Goal: Navigation & Orientation: Find specific page/section

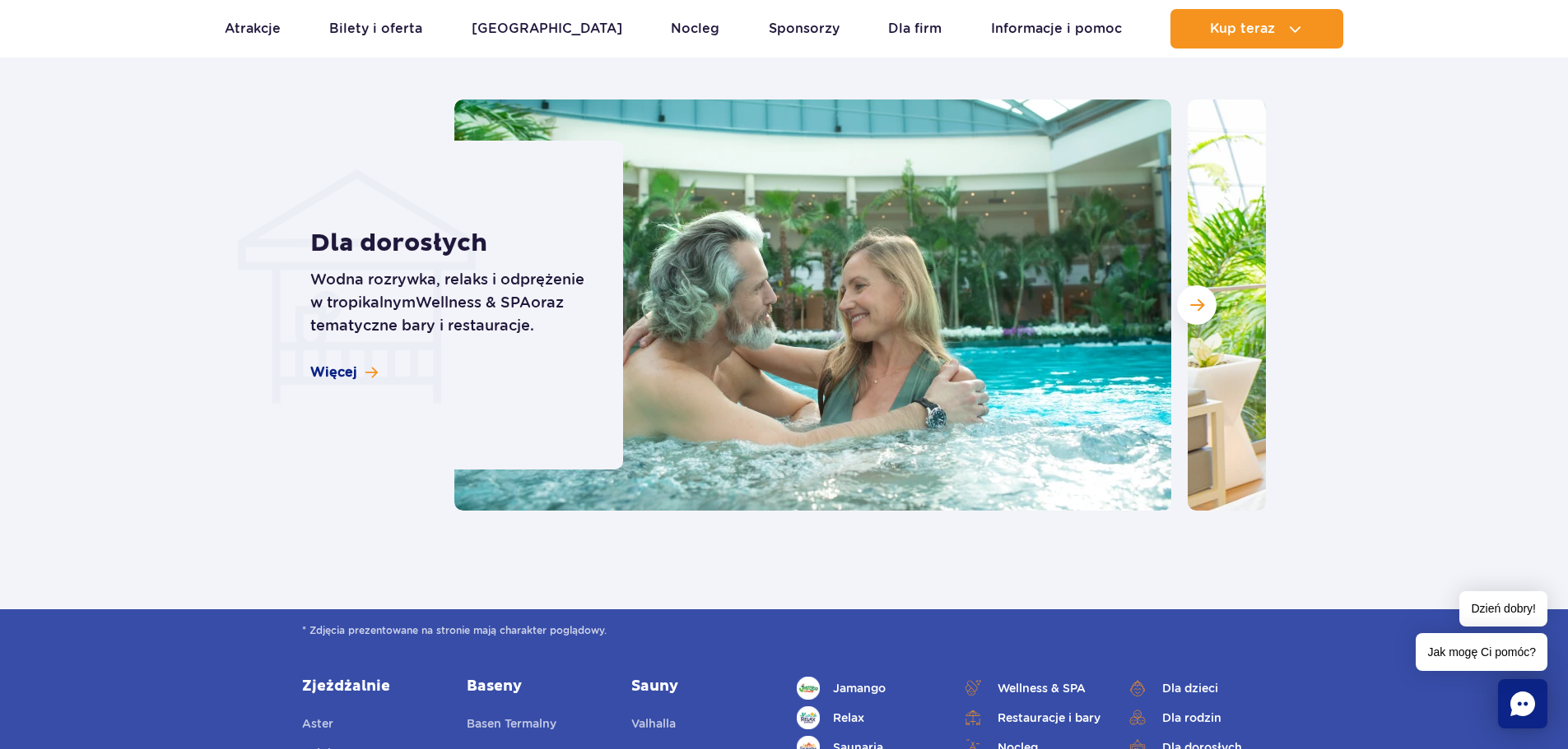
scroll to position [1810, 0]
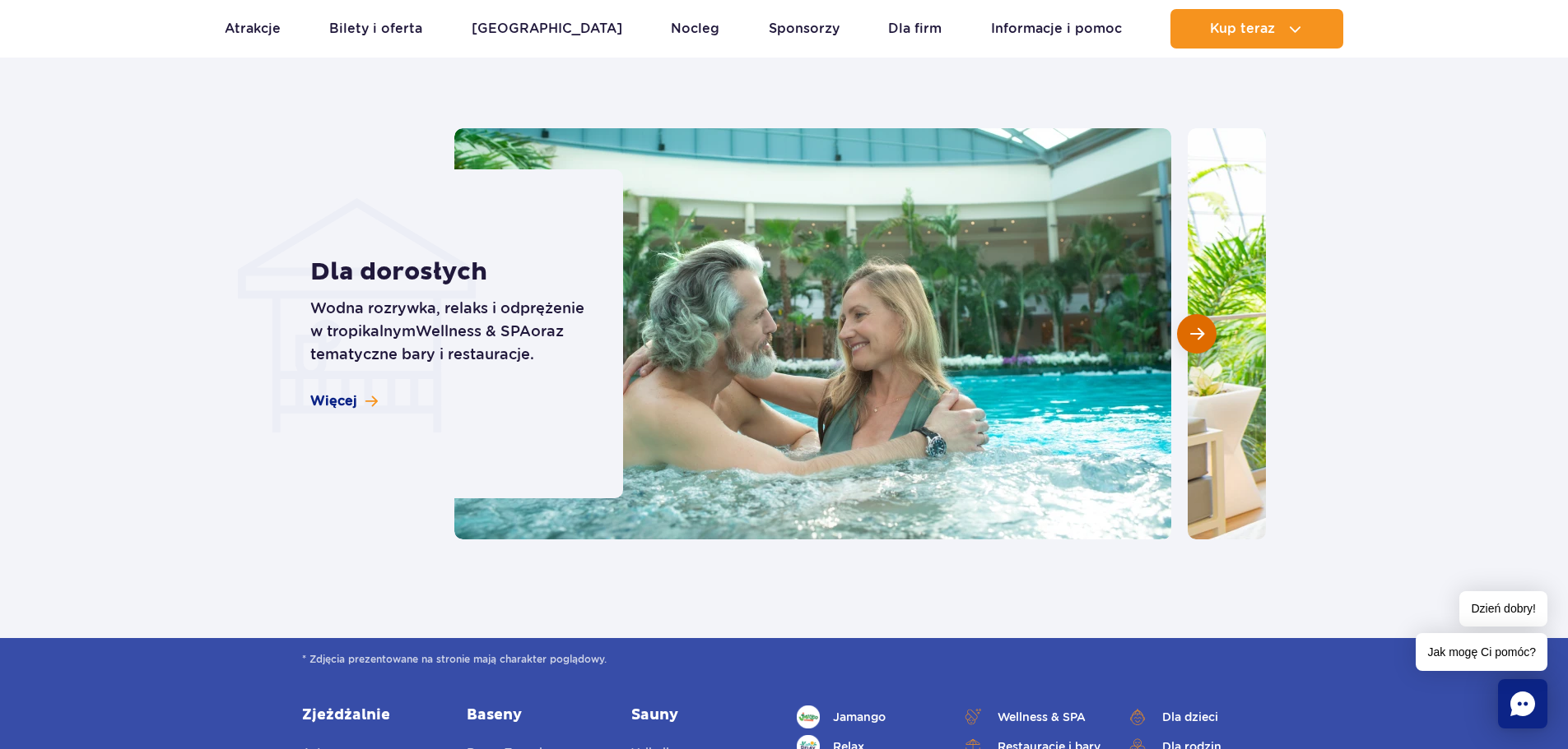
click at [1205, 335] on button "Następny slajd" at bounding box center [1197, 333] width 40 height 40
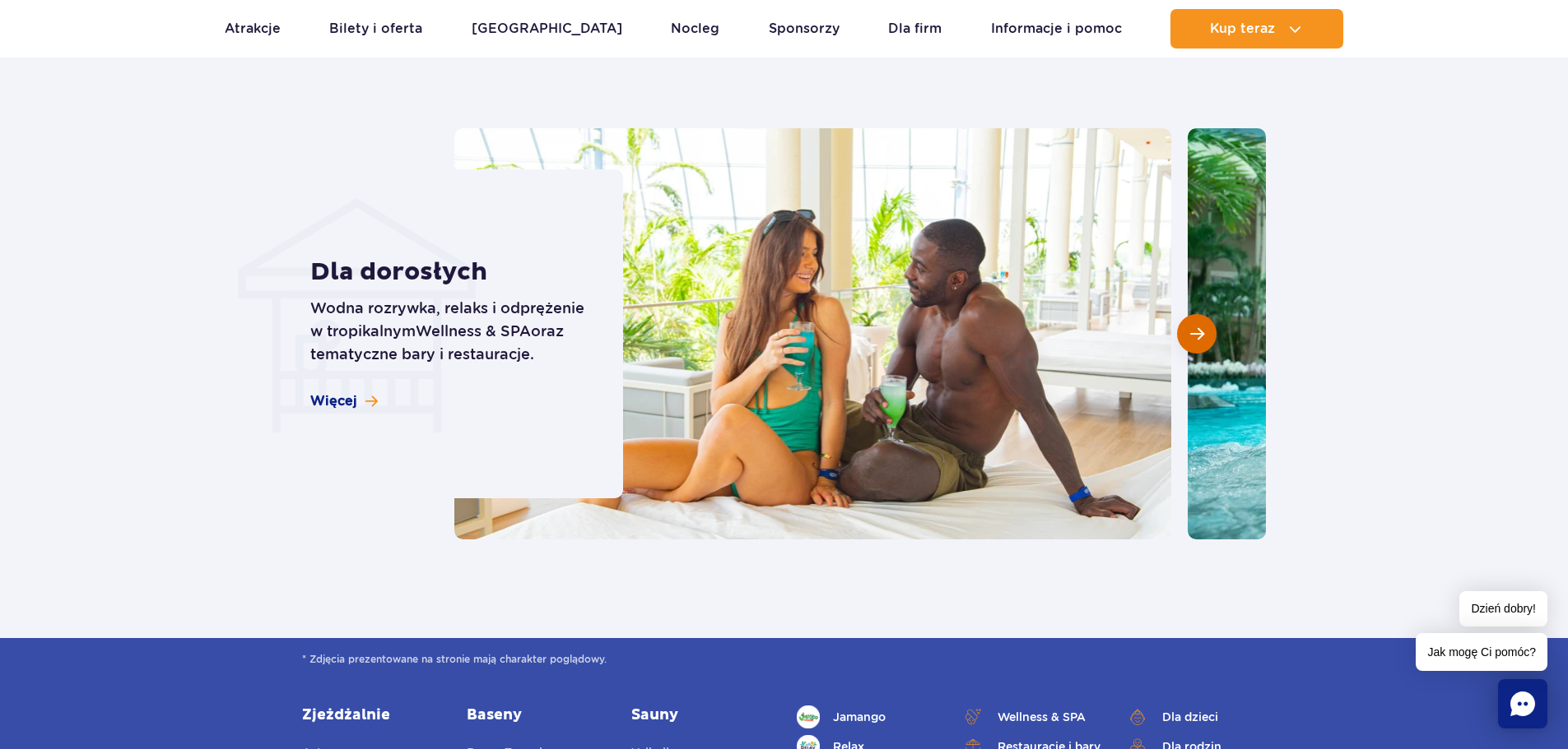
click at [1204, 335] on button "Następny slajd" at bounding box center [1197, 333] width 40 height 40
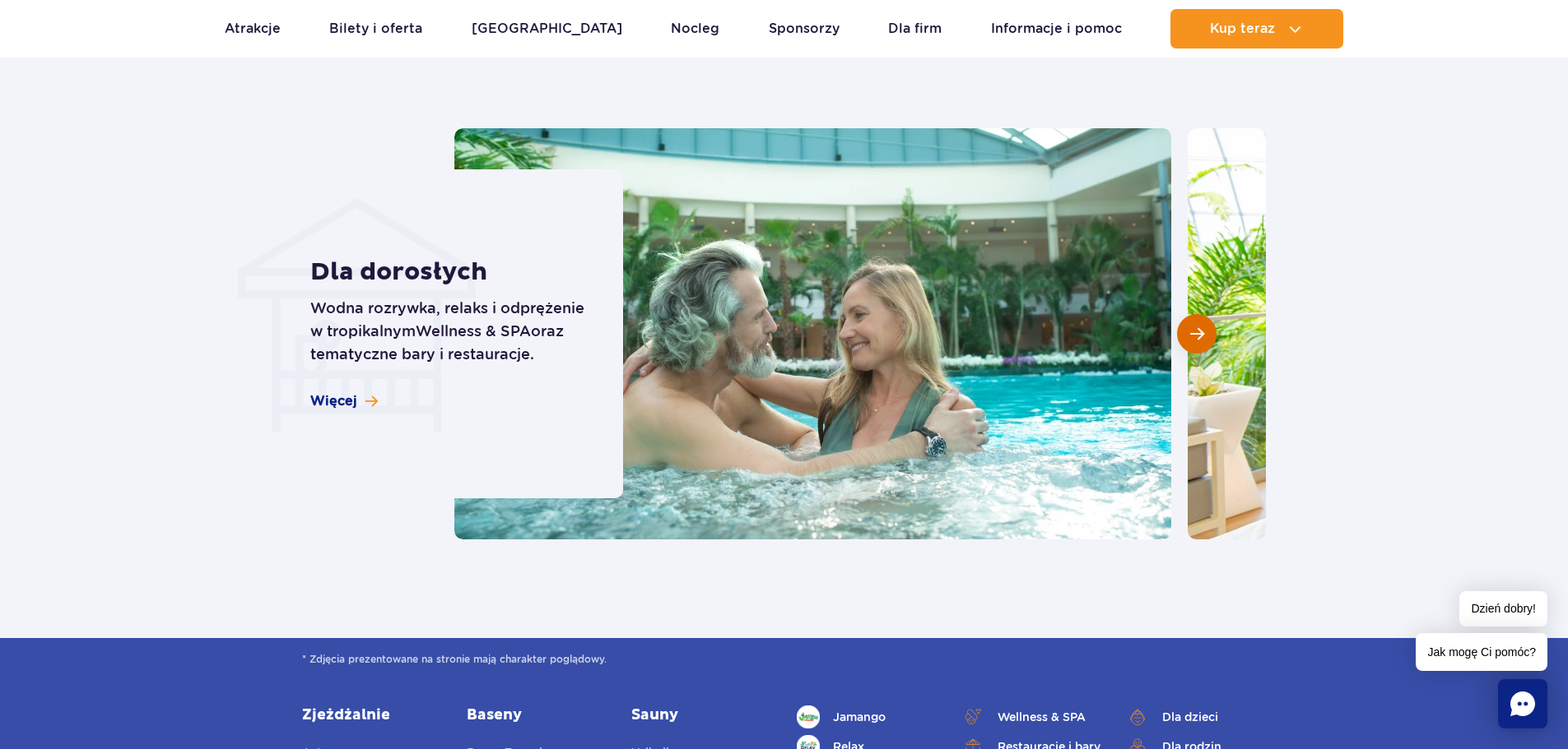
click at [1204, 335] on button "Następny slajd" at bounding box center [1197, 333] width 40 height 40
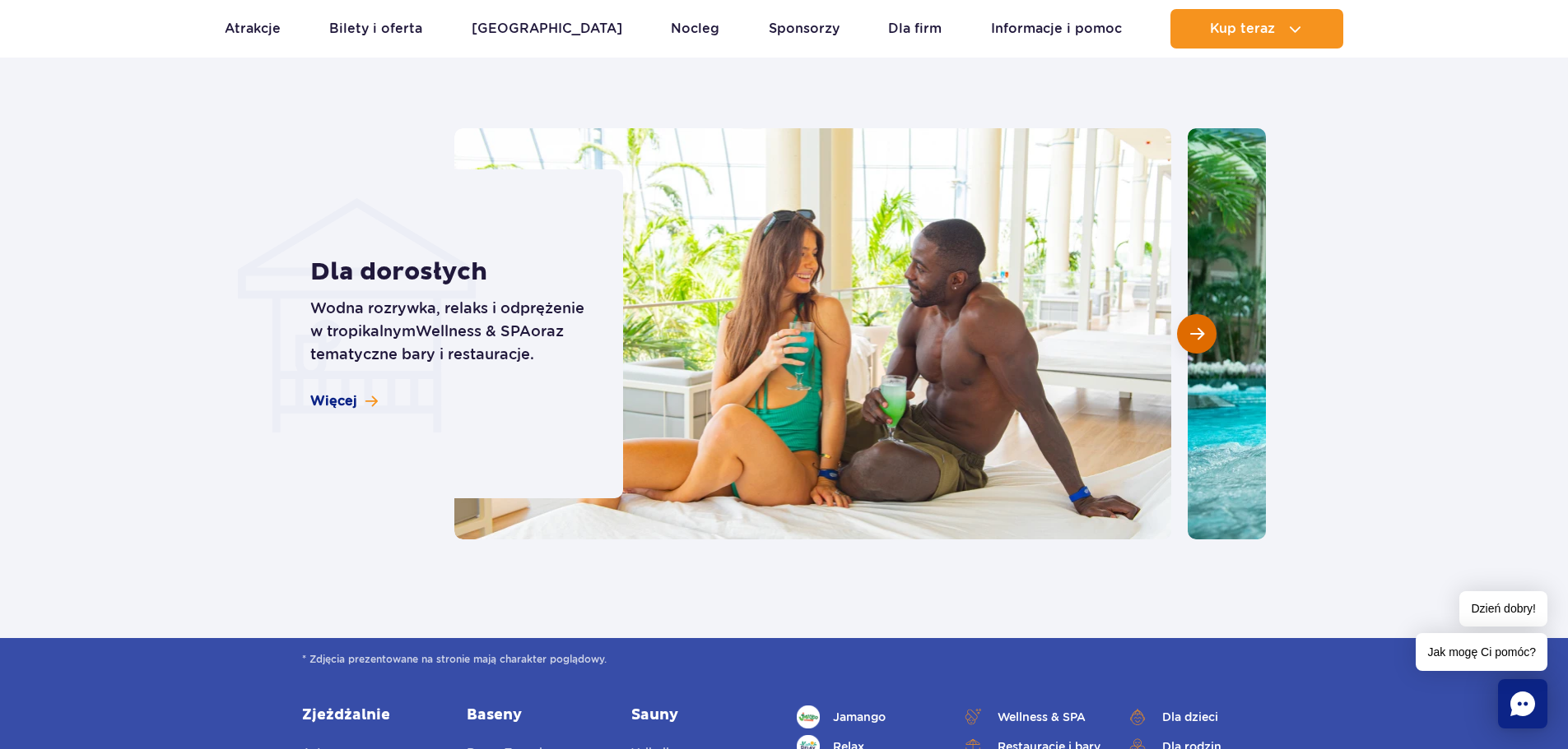
click at [1204, 335] on button "Następny slajd" at bounding box center [1197, 333] width 40 height 40
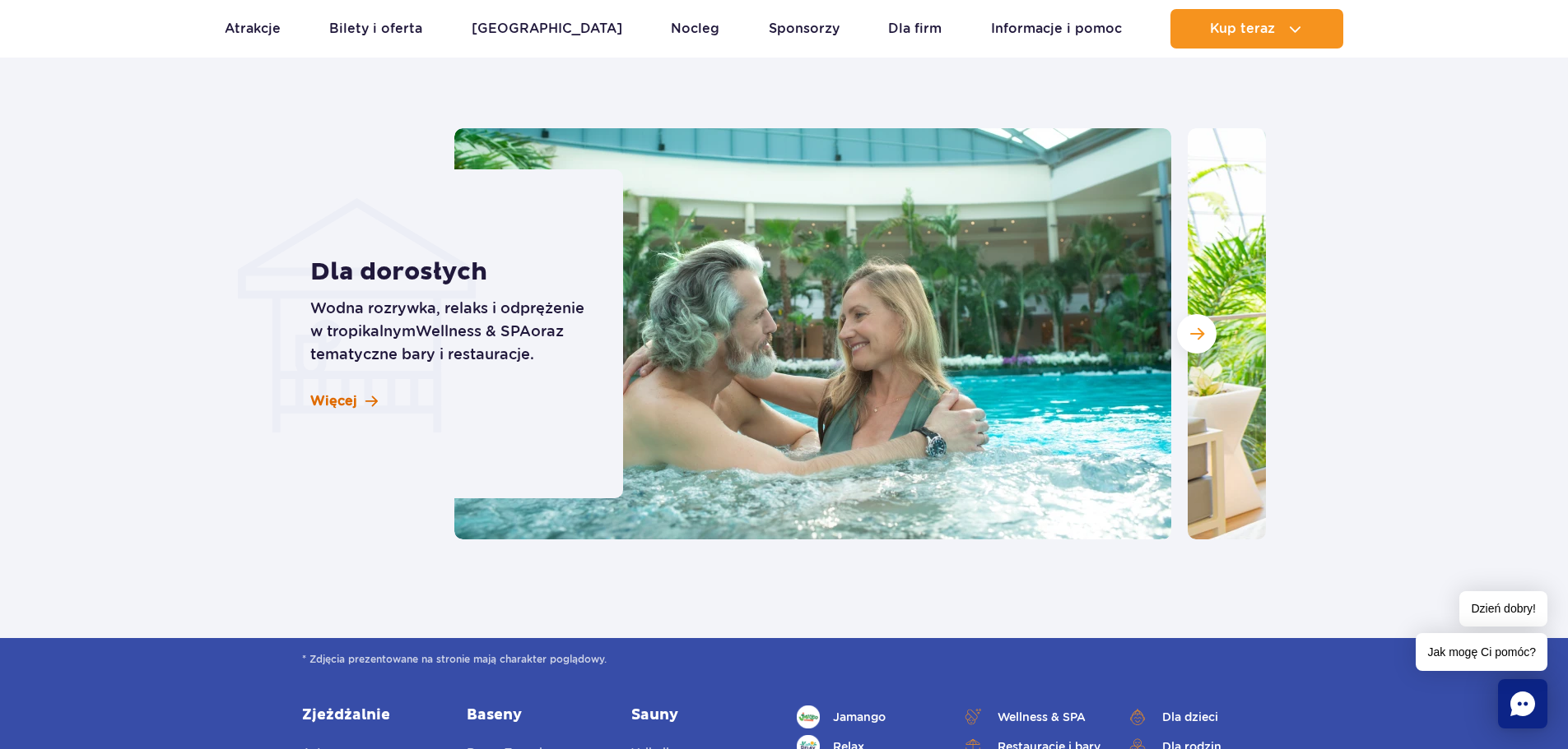
click at [328, 403] on span "Więcej" at bounding box center [333, 401] width 47 height 18
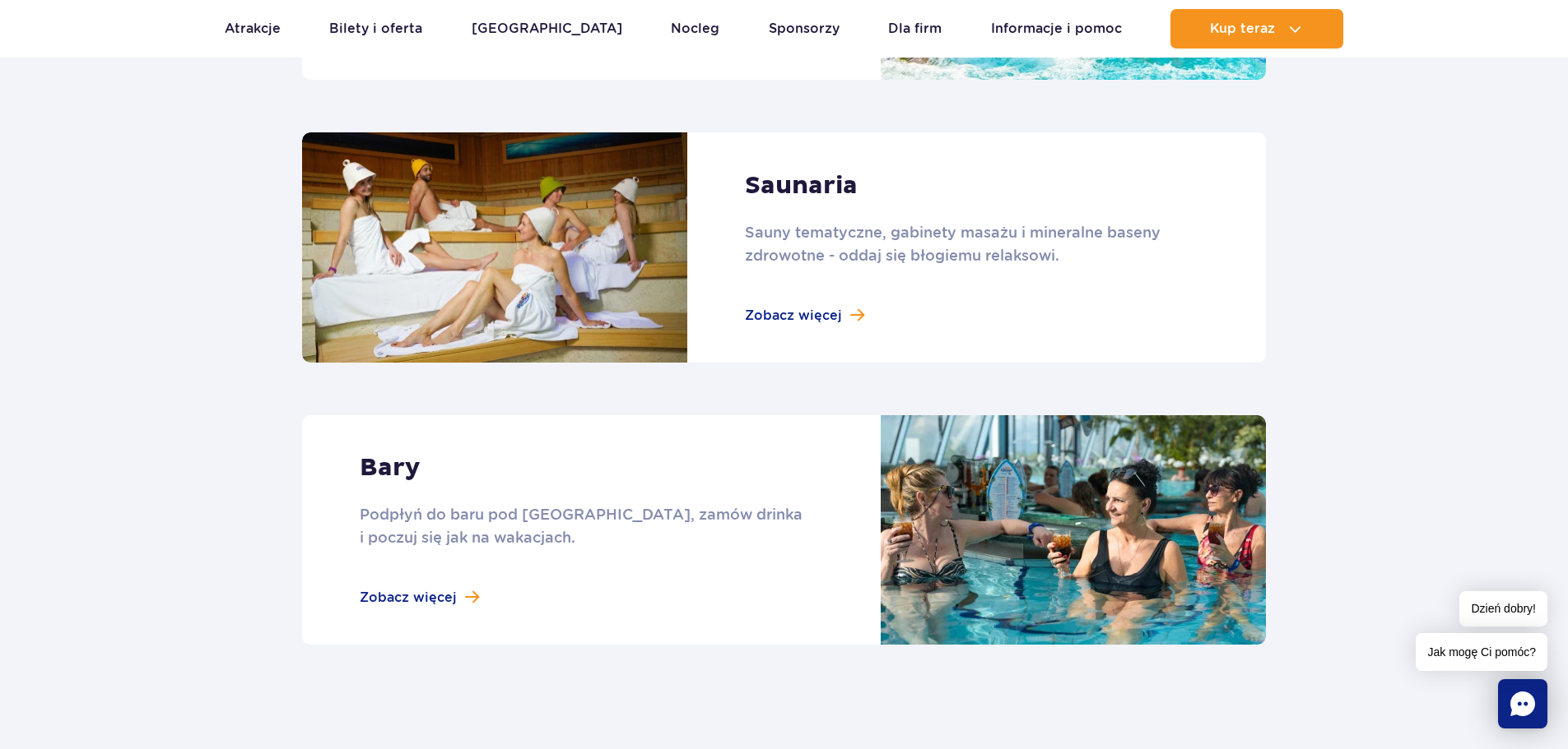
scroll to position [1316, 0]
click at [432, 600] on link at bounding box center [784, 530] width 963 height 229
